Goal: Task Accomplishment & Management: Use online tool/utility

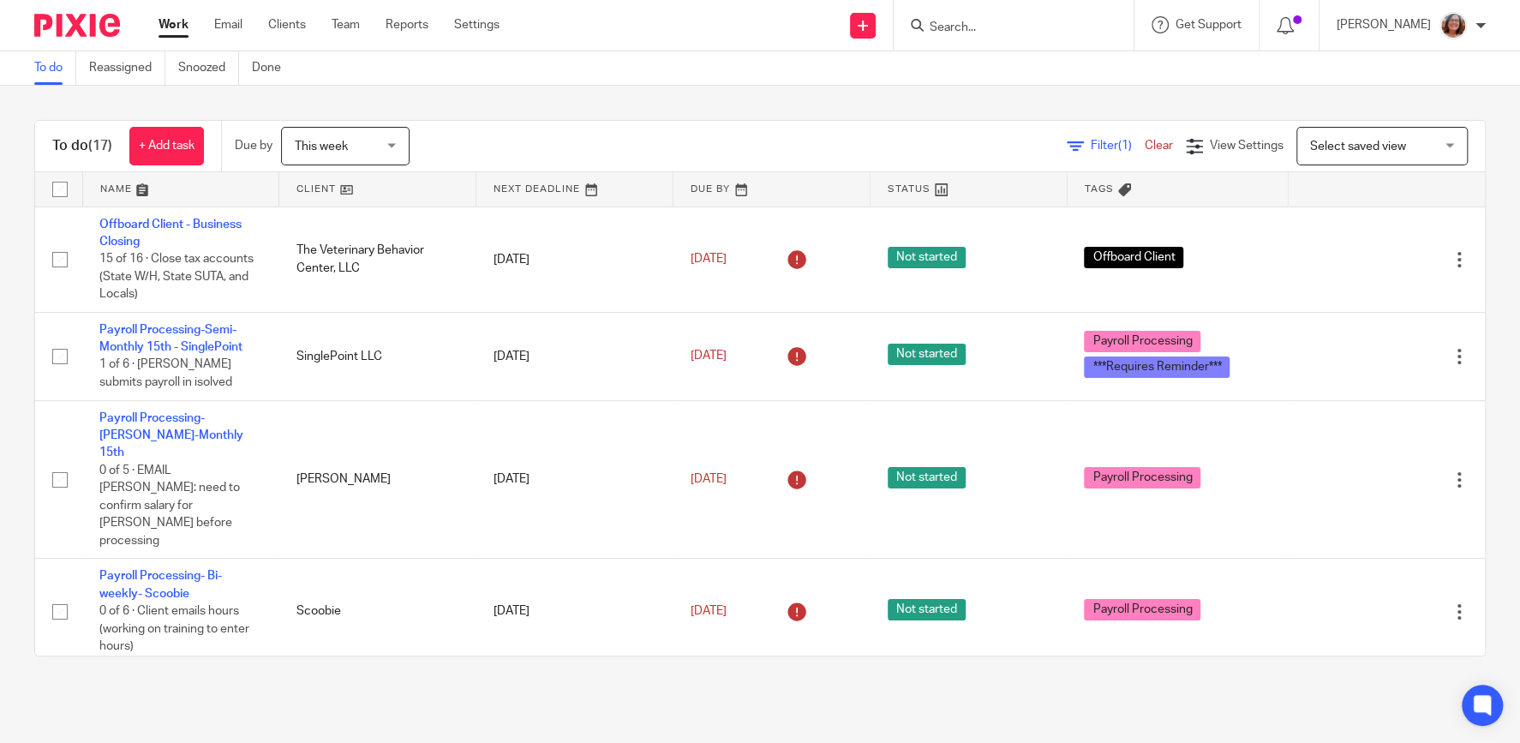
click at [703, 192] on link at bounding box center [772, 189] width 196 height 34
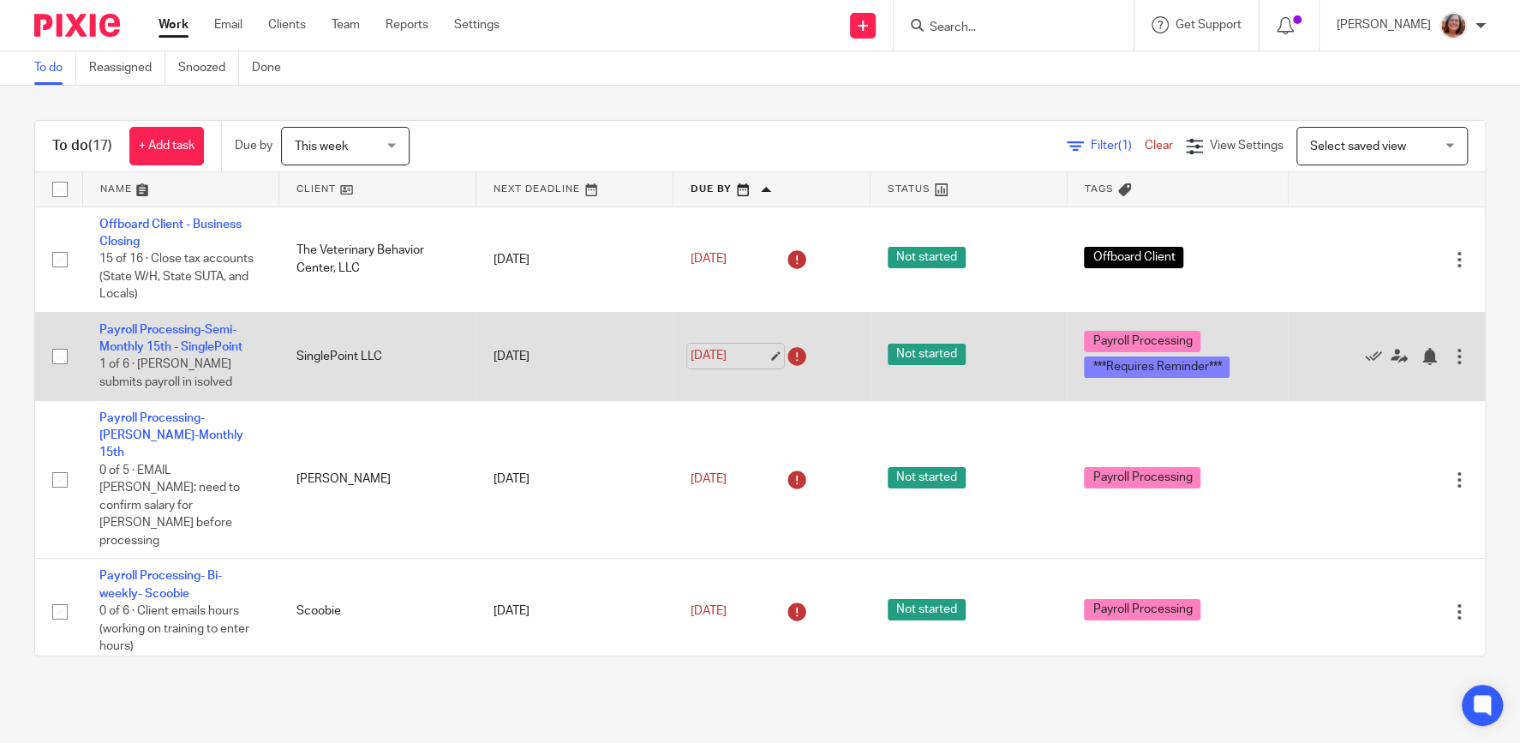
click at [768, 357] on link "Aug 9, 2025" at bounding box center [729, 356] width 77 height 18
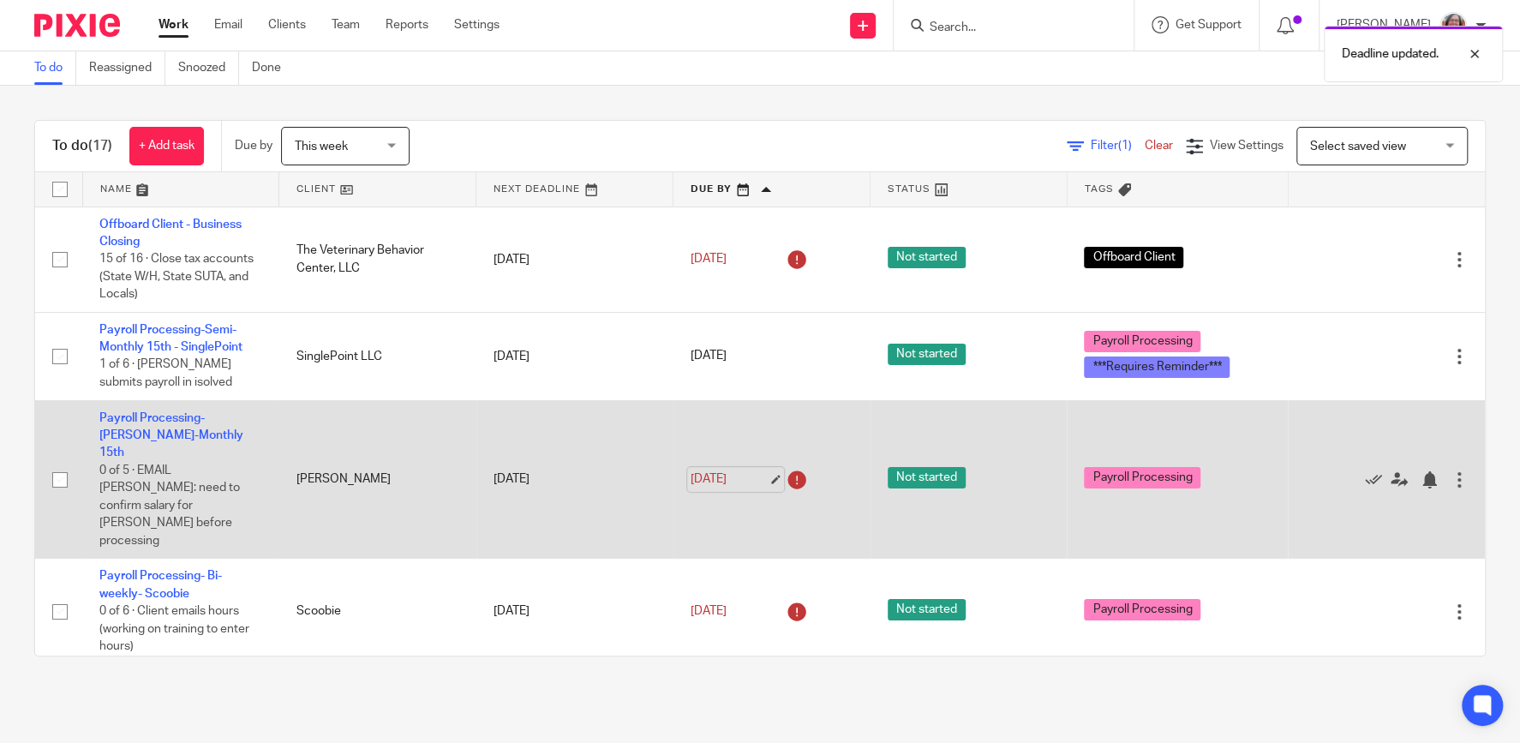
click at [768, 471] on link "Aug 10, 2025" at bounding box center [729, 480] width 77 height 18
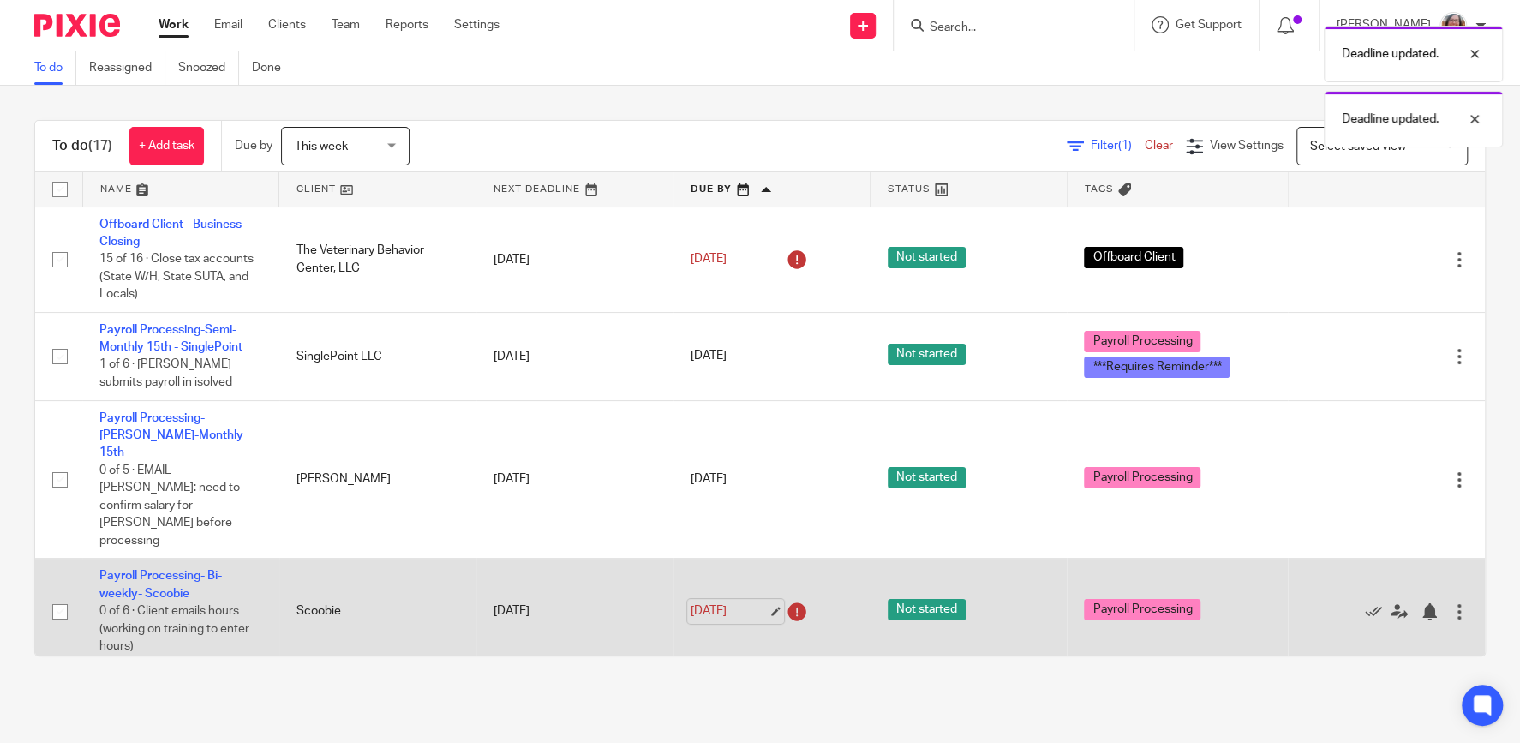
click at [768, 602] on link "Aug 11, 2025" at bounding box center [729, 611] width 77 height 18
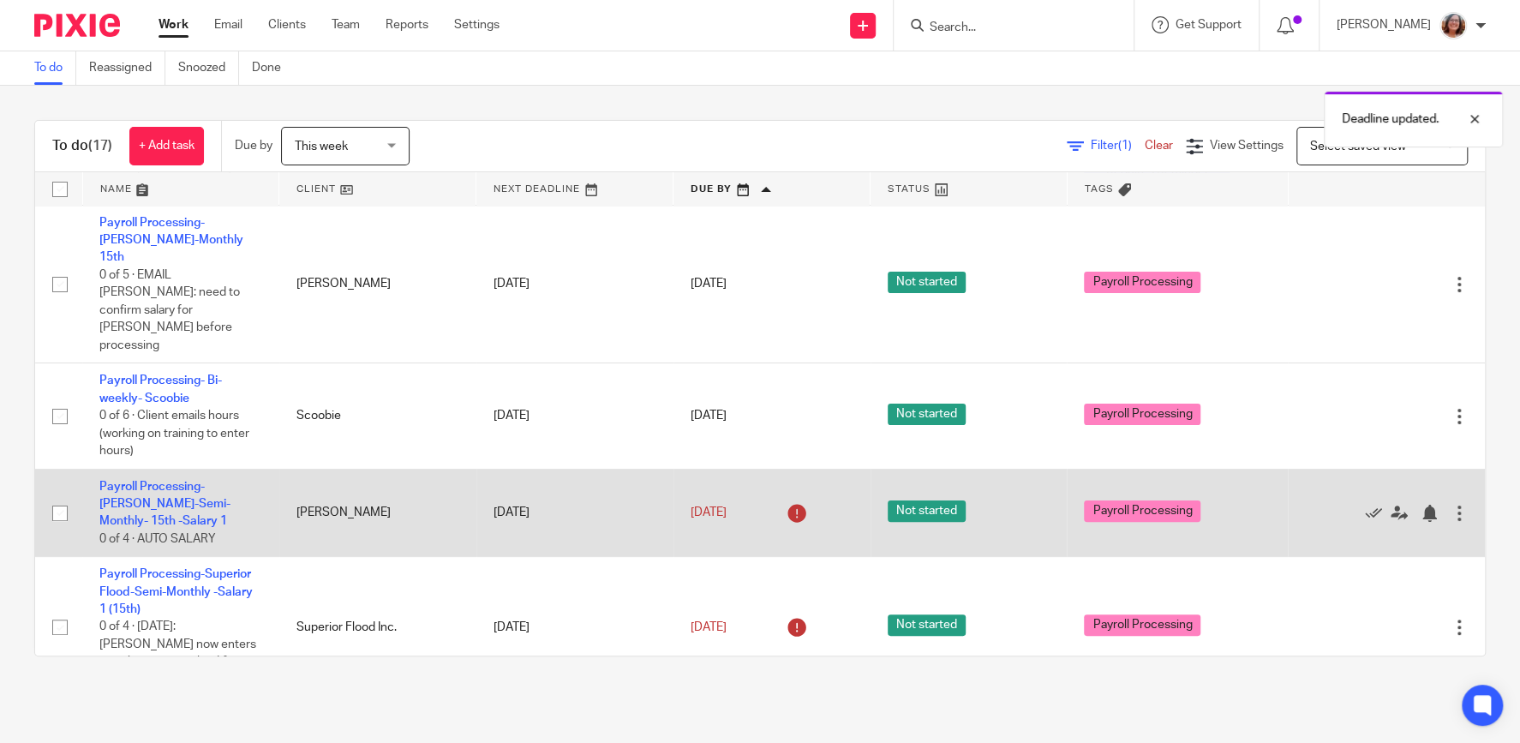
scroll to position [219, 0]
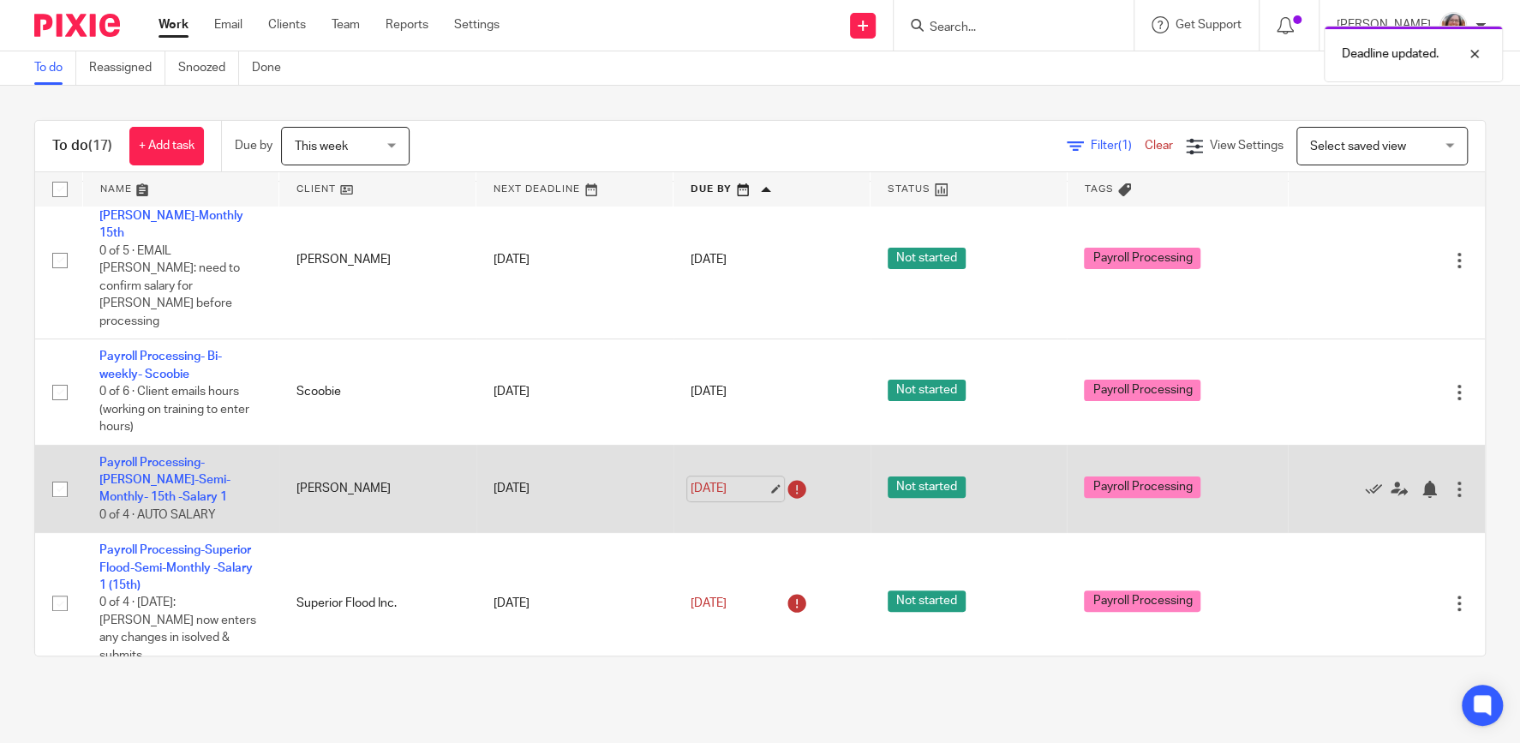
click at [768, 480] on link "Aug 11, 2025" at bounding box center [729, 489] width 77 height 18
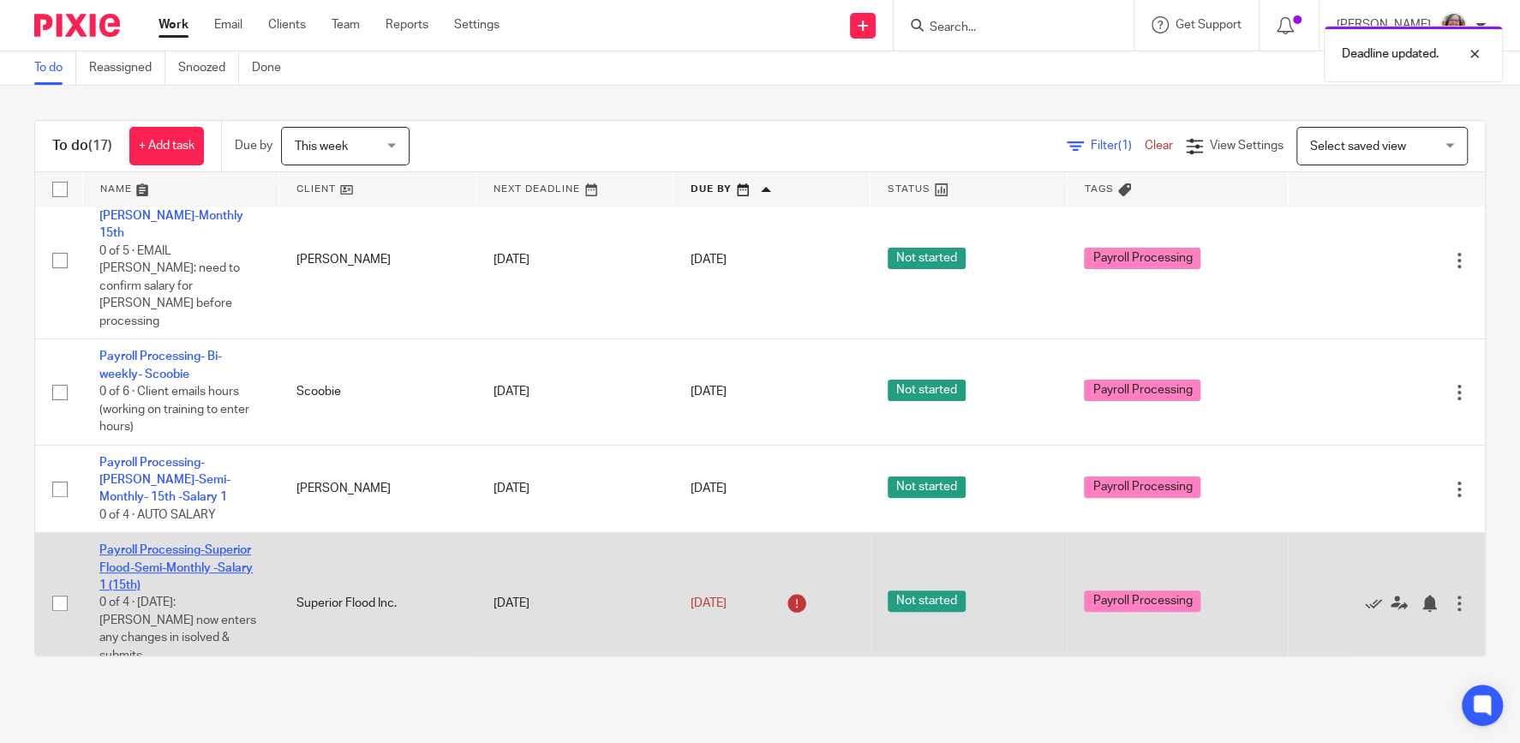
click at [186, 544] on link "Payroll Processing-Superior Flood-Semi-Monthly -Salary 1 (15th)" at bounding box center [175, 567] width 153 height 47
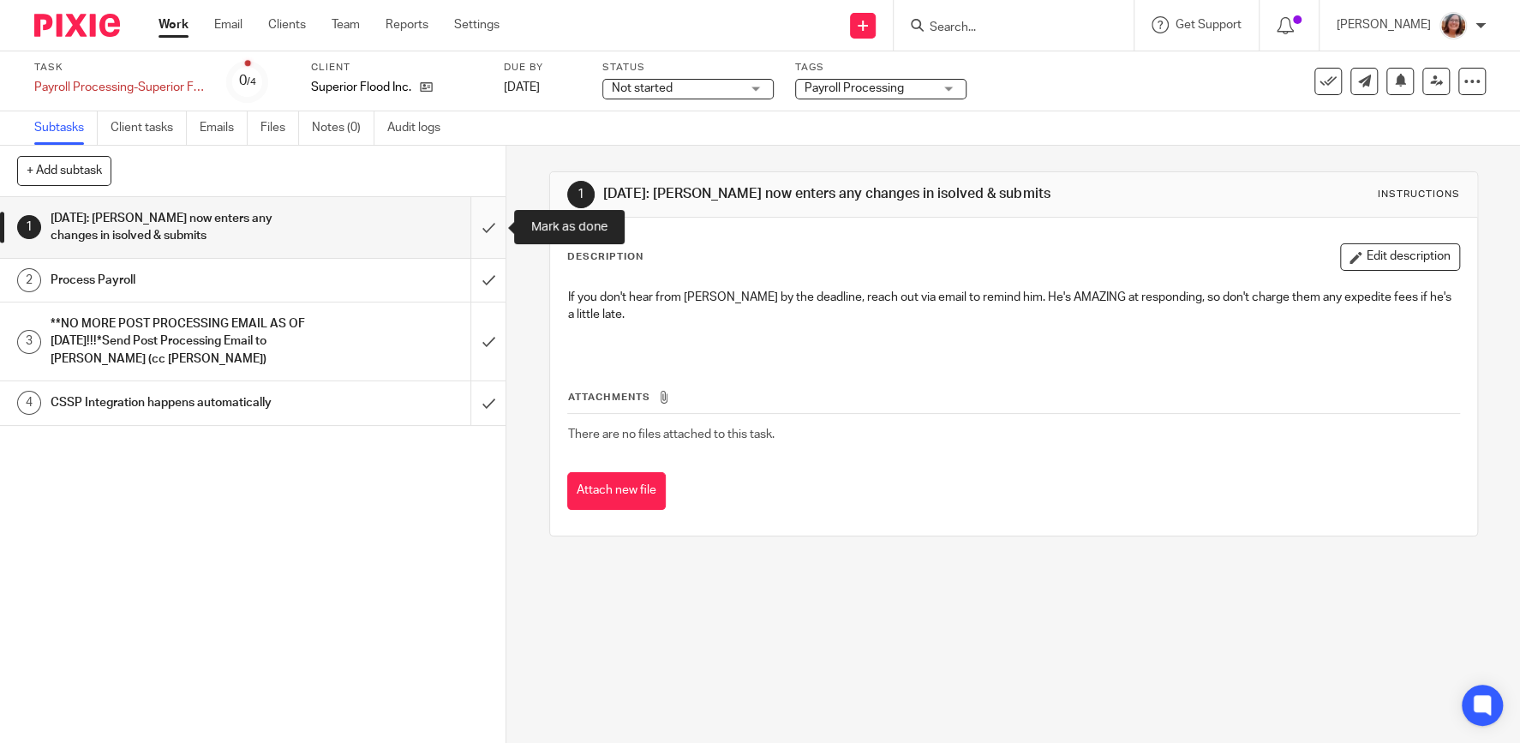
click at [489, 223] on input "submit" at bounding box center [253, 227] width 506 height 61
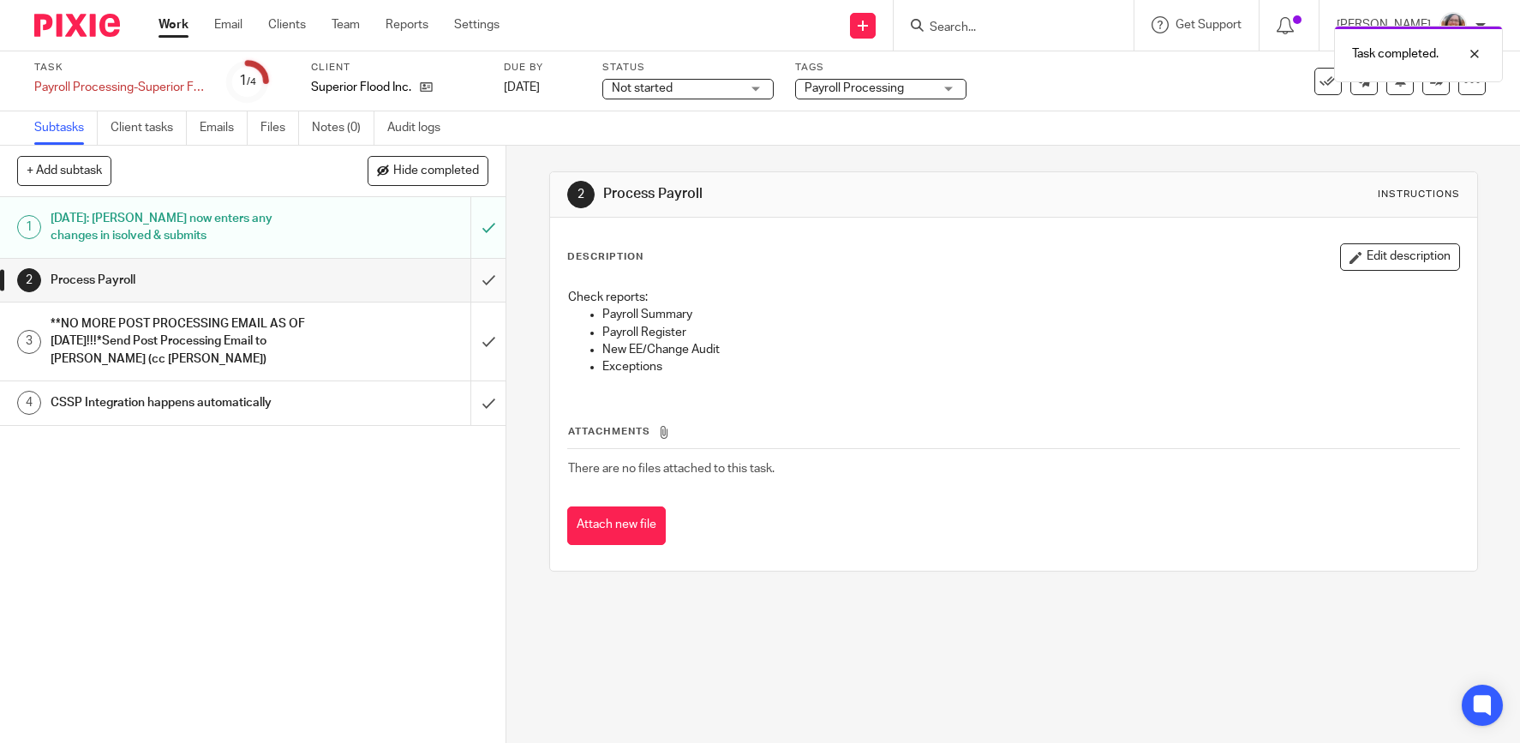
click at [483, 334] on input "submit" at bounding box center [253, 342] width 506 height 78
click at [480, 284] on input "submit" at bounding box center [253, 280] width 506 height 43
click at [484, 401] on input "submit" at bounding box center [253, 402] width 506 height 43
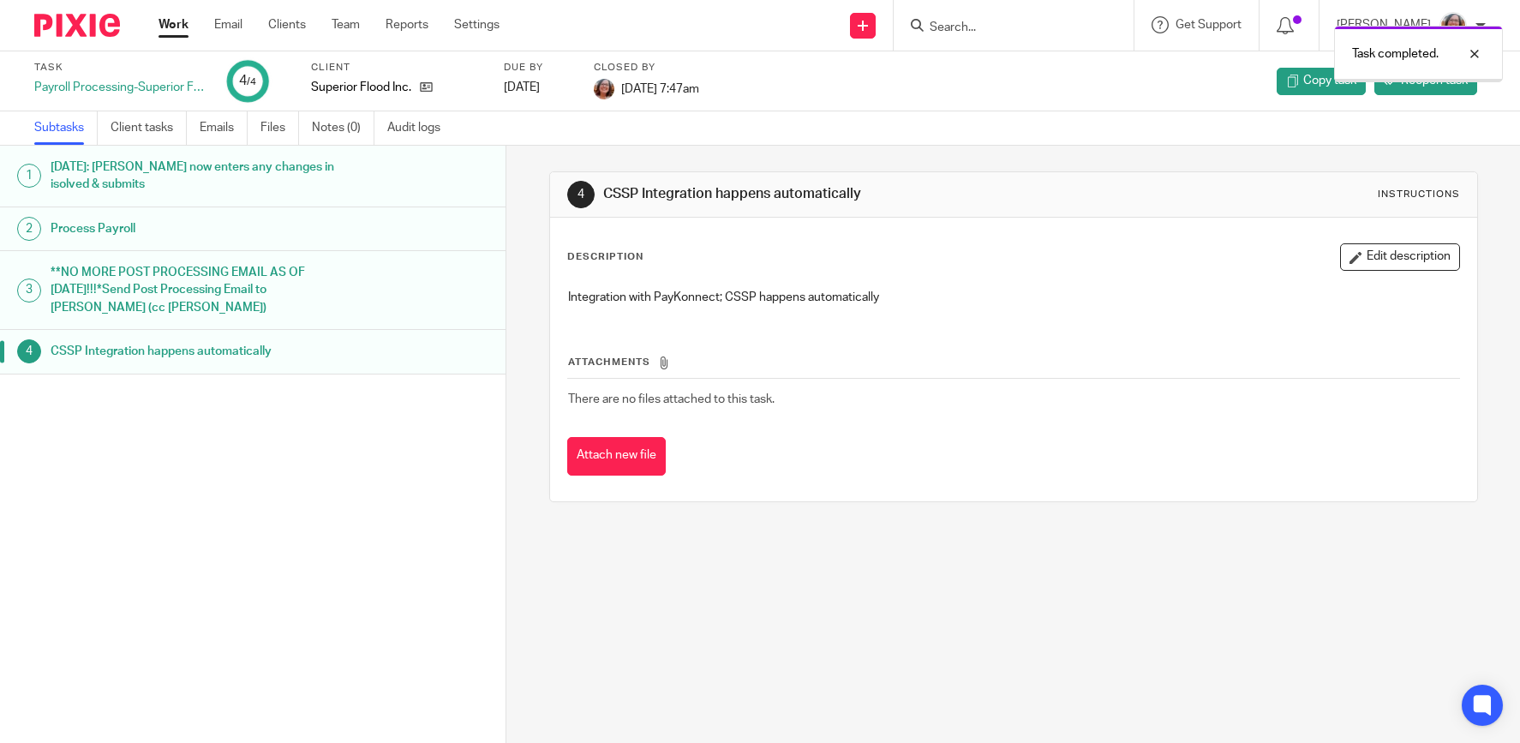
click at [166, 25] on link "Work" at bounding box center [174, 24] width 30 height 17
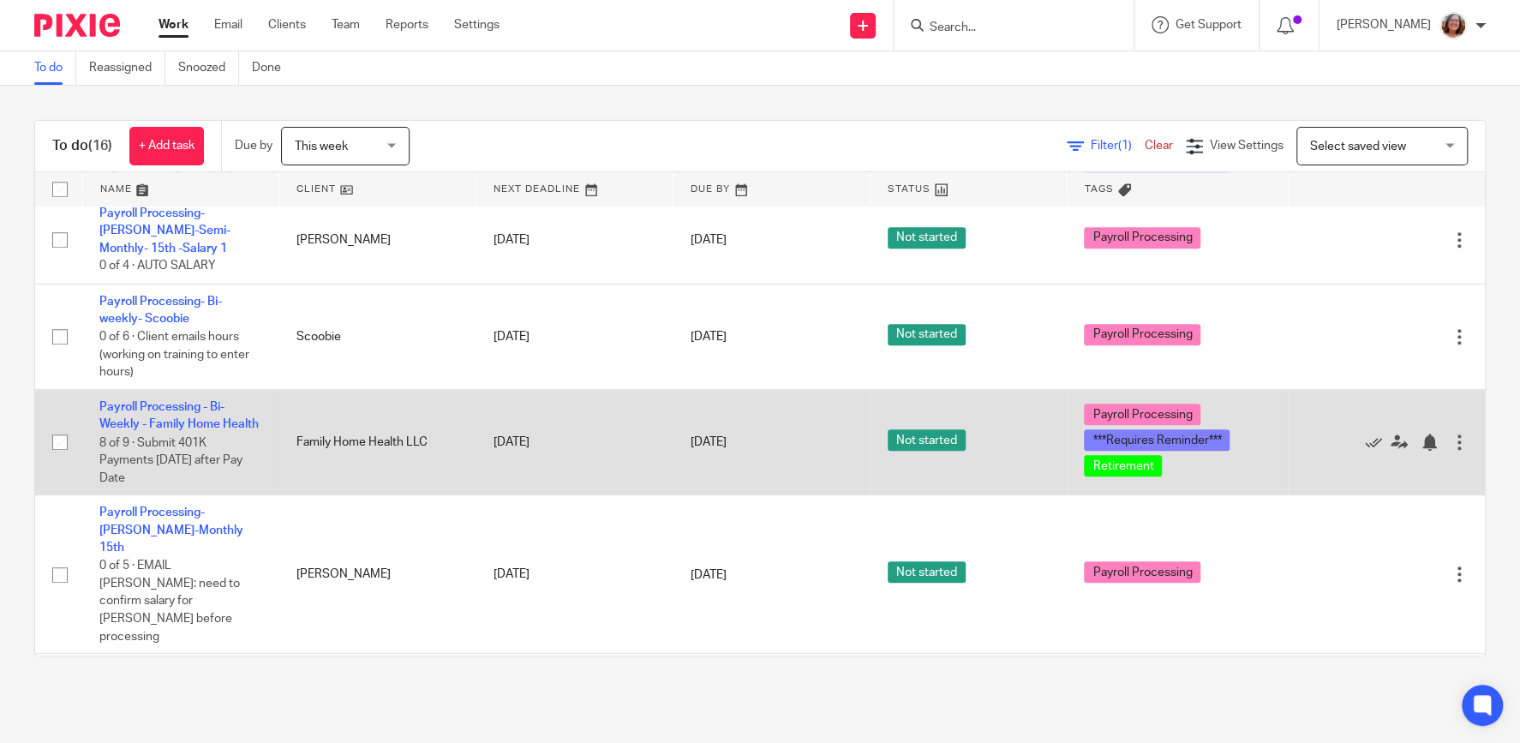
scroll to position [879, 0]
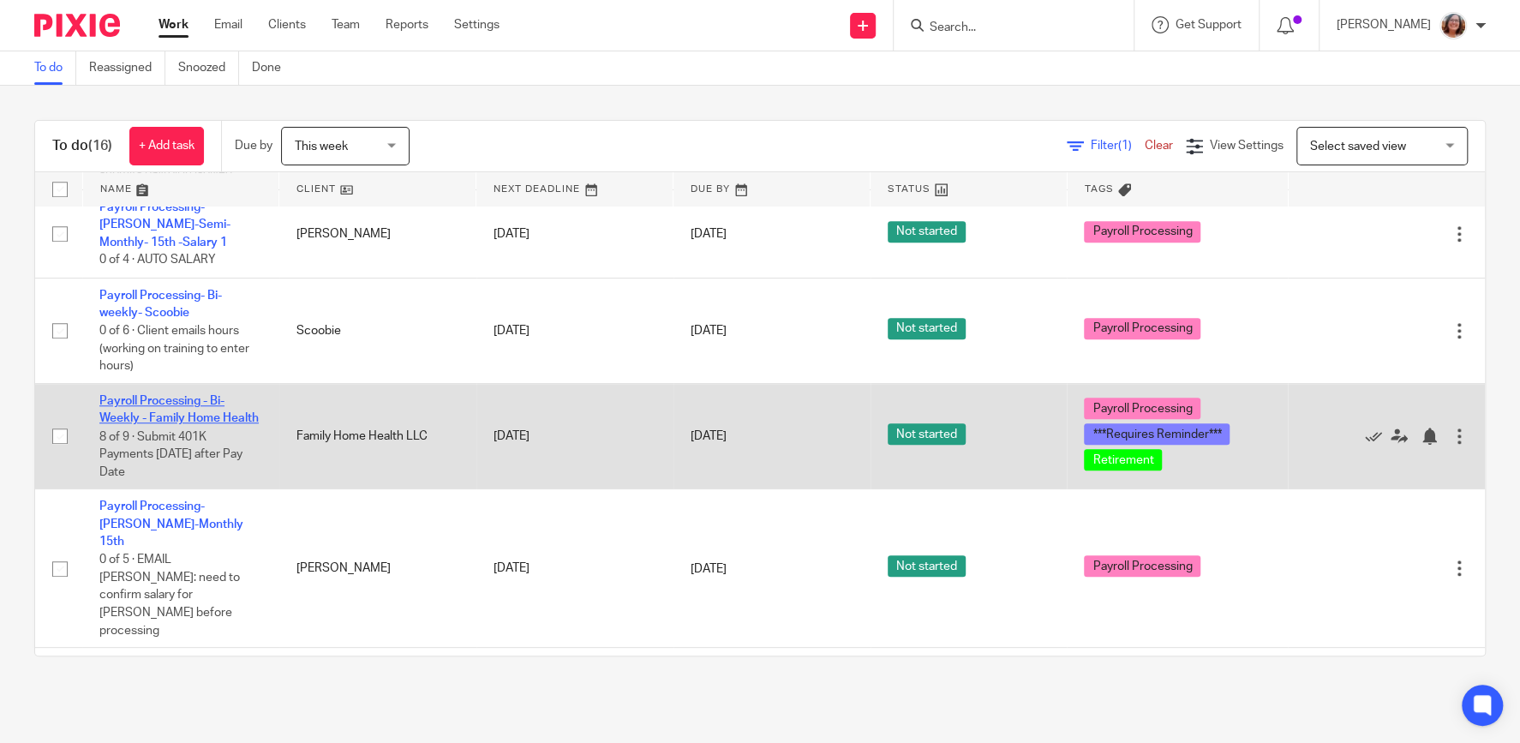
click at [220, 395] on link "Payroll Processing - Bi-Weekly - Family Home Health" at bounding box center [178, 409] width 159 height 29
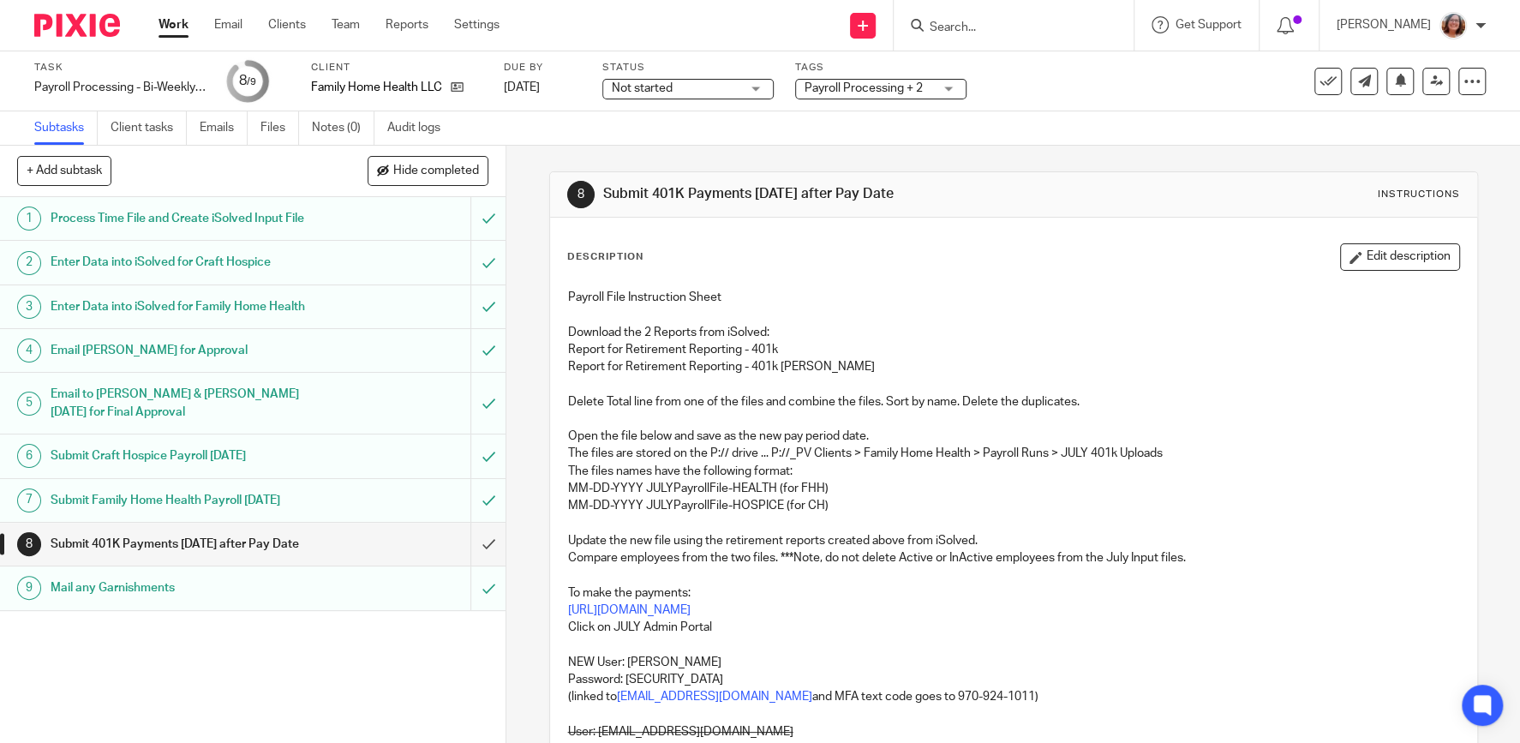
scroll to position [82, 0]
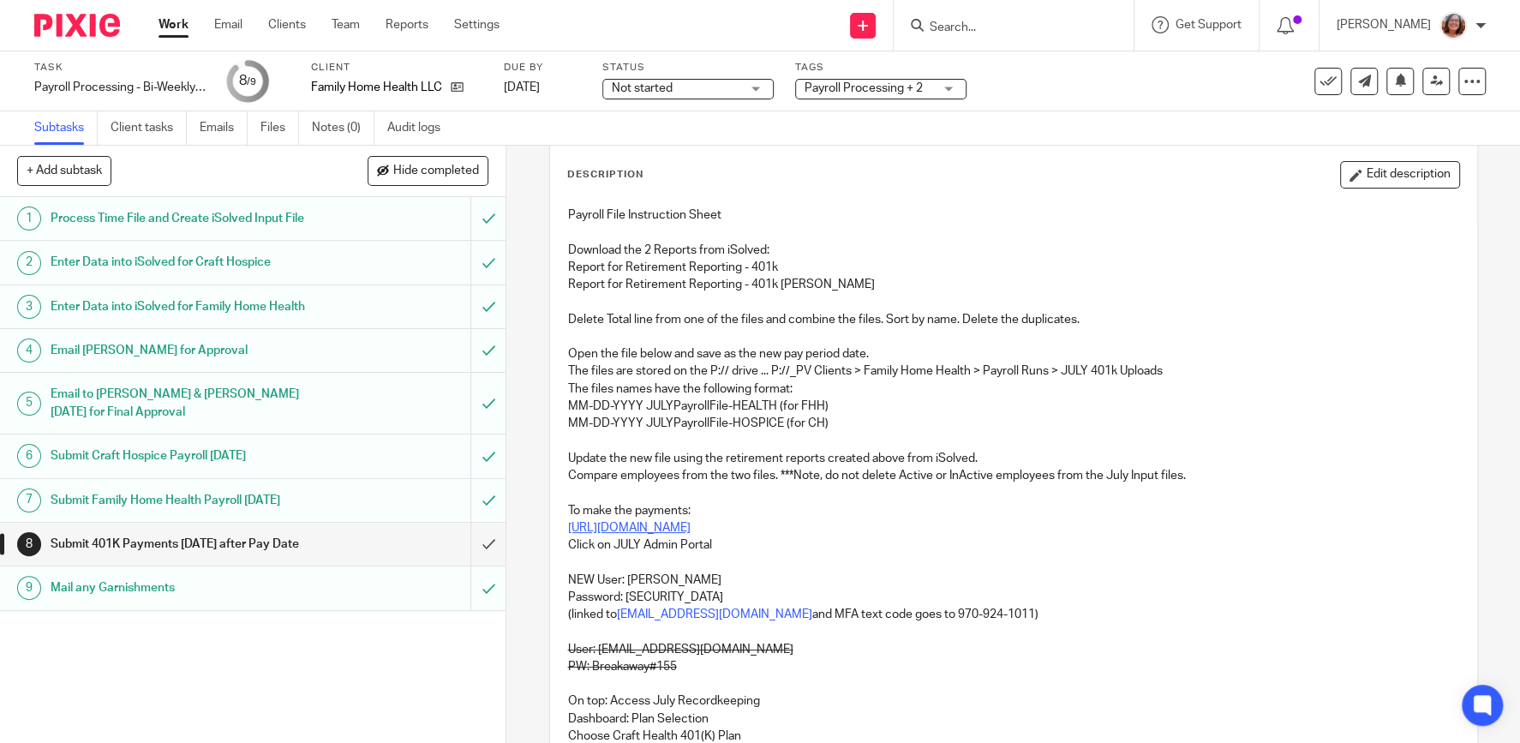
click at [691, 531] on link "[URL][DOMAIN_NAME]" at bounding box center [629, 528] width 123 height 12
drag, startPoint x: 691, startPoint y: 576, endPoint x: 627, endPoint y: 586, distance: 64.2
click at [627, 586] on p "NEW User: [PERSON_NAME]" at bounding box center [1013, 580] width 891 height 17
copy p "lindseybell"
drag, startPoint x: 710, startPoint y: 593, endPoint x: 627, endPoint y: 597, distance: 82.4
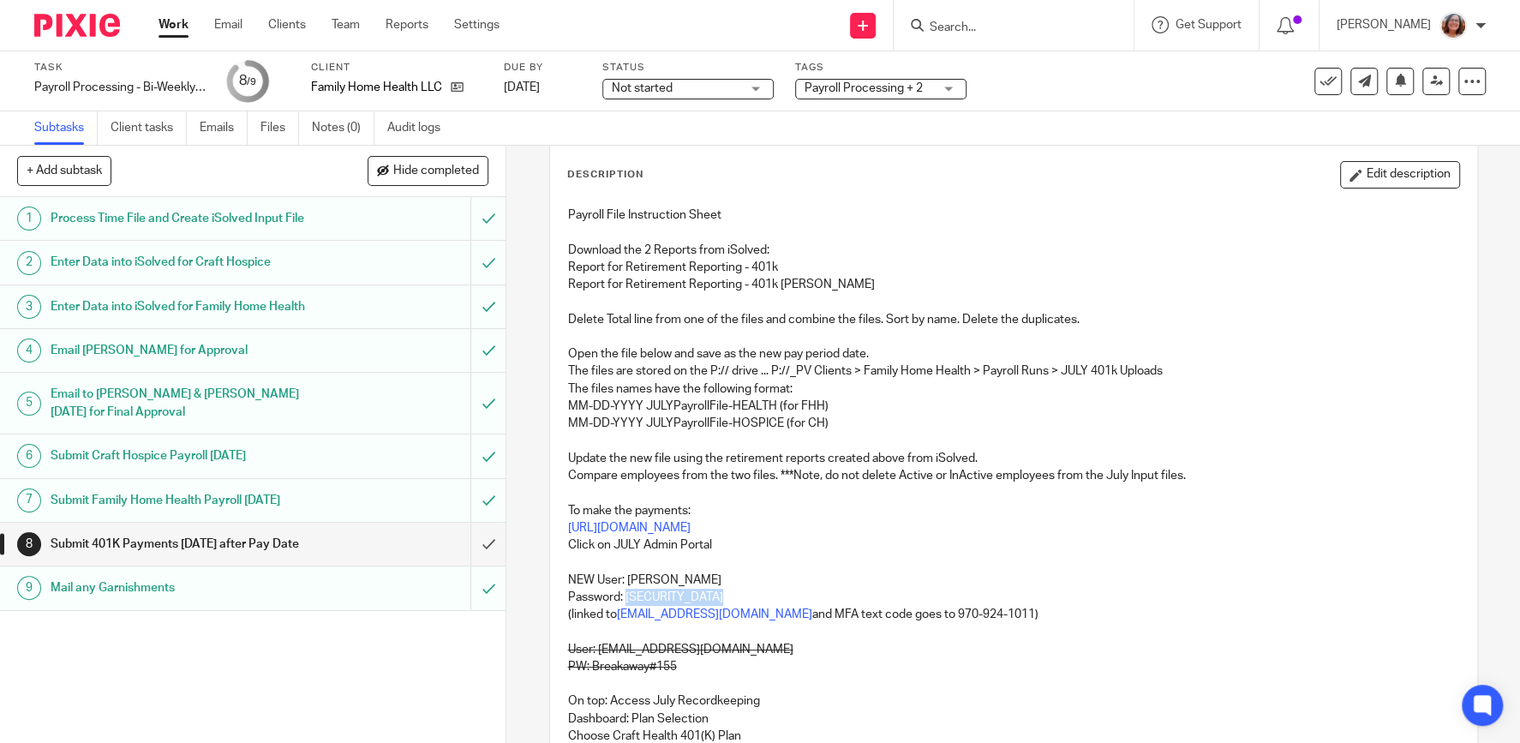
click at [627, 597] on p "Password: [SECURITY_DATA]" at bounding box center [1013, 597] width 891 height 17
copy p "HelloPayroll25$"
click at [489, 566] on input "submit" at bounding box center [253, 544] width 506 height 43
